Goal: Task Accomplishment & Management: Use online tool/utility

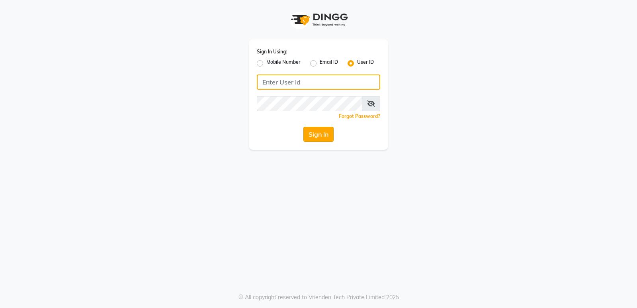
type input "Thebfs01"
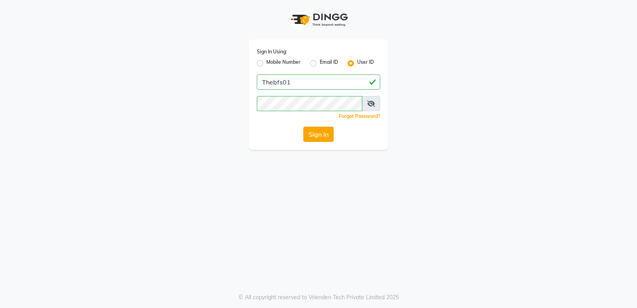
click at [327, 133] on button "Sign In" at bounding box center [318, 134] width 30 height 15
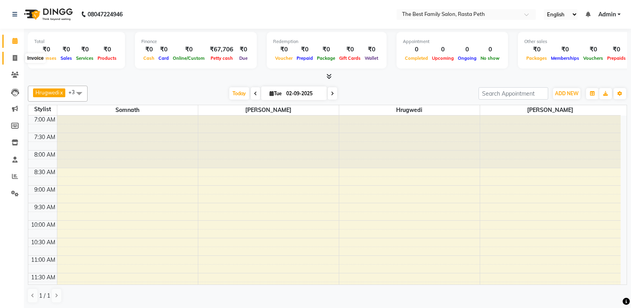
click at [16, 59] on icon at bounding box center [15, 58] width 4 height 6
select select "service"
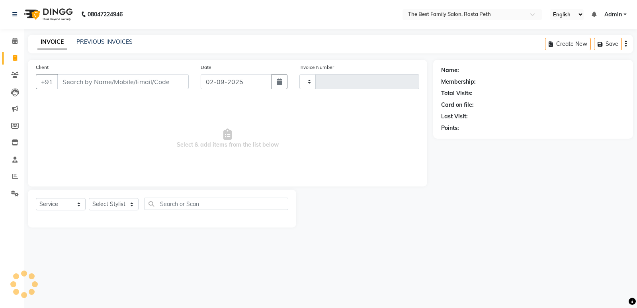
type input "1551"
select select "6744"
click at [19, 76] on span at bounding box center [15, 74] width 14 height 9
